Goal: Information Seeking & Learning: Learn about a topic

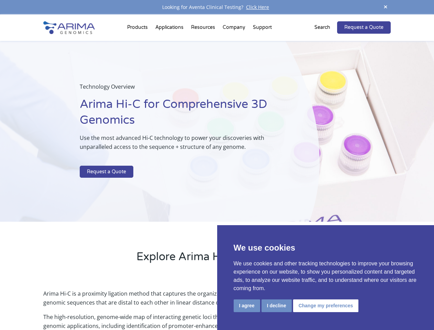
click at [217, 165] on p at bounding box center [182, 161] width 205 height 9
click at [247, 306] on button "I agree" at bounding box center [247, 306] width 26 height 13
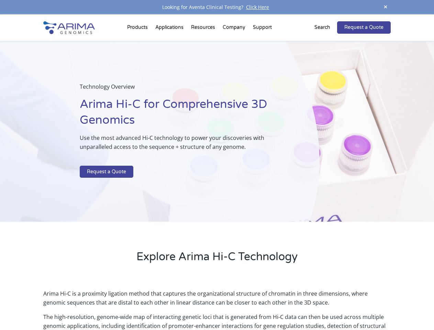
click at [277, 306] on p "Arima Hi-C is a proximity ligation method that captures the organizational stru…" at bounding box center [216, 300] width 347 height 23
click at [325, 306] on p "Arima Hi-C is a proximity ligation method that captures the organizational stru…" at bounding box center [216, 300] width 347 height 23
click at [386, 7] on span at bounding box center [386, 7] width 10 height 9
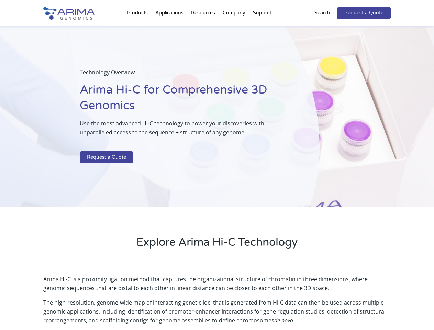
click at [217, 172] on div "Technology Overview Arima Hi-C for Comprehensive 3D Genomics Use the most advan…" at bounding box center [160, 116] width 320 height 181
click at [139, 29] on div "Technology Overview Arima Hi-C for Comprehensive 3D Genomics Use the most advan…" at bounding box center [160, 116] width 320 height 181
click at [204, 29] on div "Technology Overview Arima Hi-C for Comprehensive 3D Genomics Use the most advan…" at bounding box center [160, 116] width 320 height 181
click at [235, 29] on div "Technology Overview Arima Hi-C for Comprehensive 3D Genomics Use the most advan…" at bounding box center [160, 116] width 320 height 181
click at [262, 29] on div "Technology Overview Arima Hi-C for Comprehensive 3D Genomics Use the most advan…" at bounding box center [160, 116] width 320 height 181
